Goal: Find specific page/section: Find specific page/section

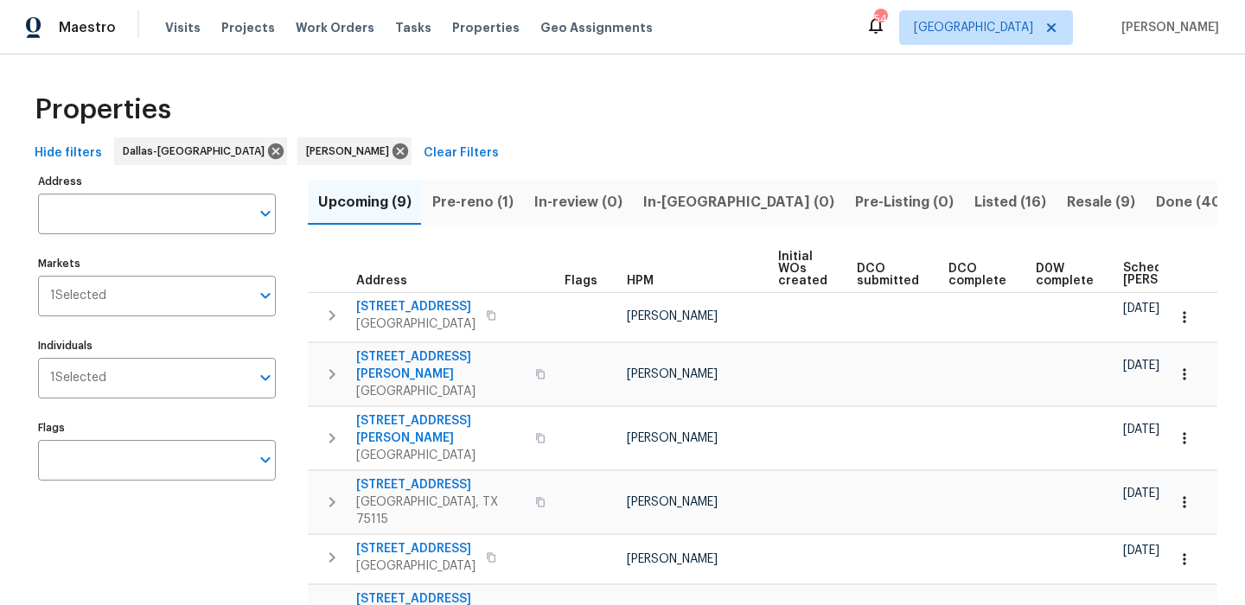
click at [474, 201] on span "Pre-reno (1)" at bounding box center [472, 202] width 81 height 24
